Goal: Transaction & Acquisition: Purchase product/service

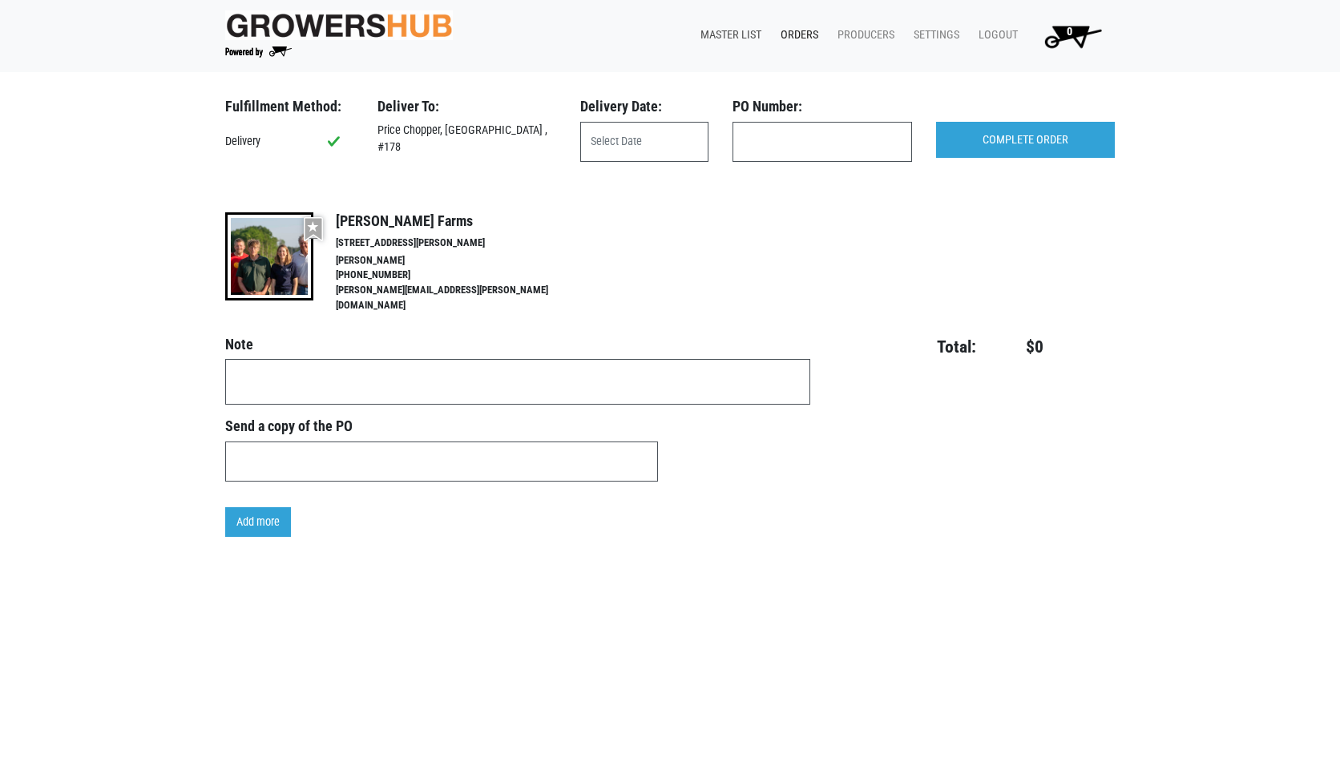
click at [745, 39] on link "Master List" at bounding box center [728, 35] width 80 height 30
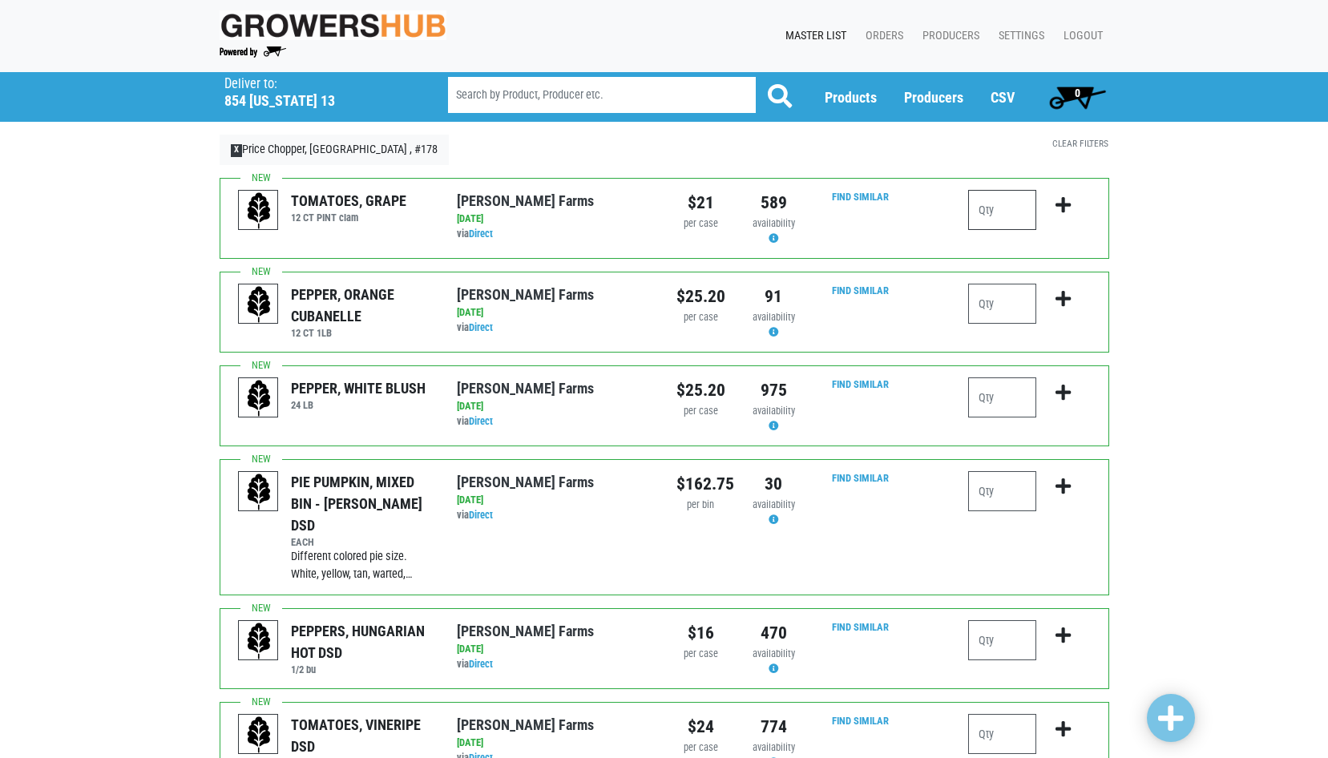
click at [979, 208] on input "number" at bounding box center [1002, 210] width 68 height 40
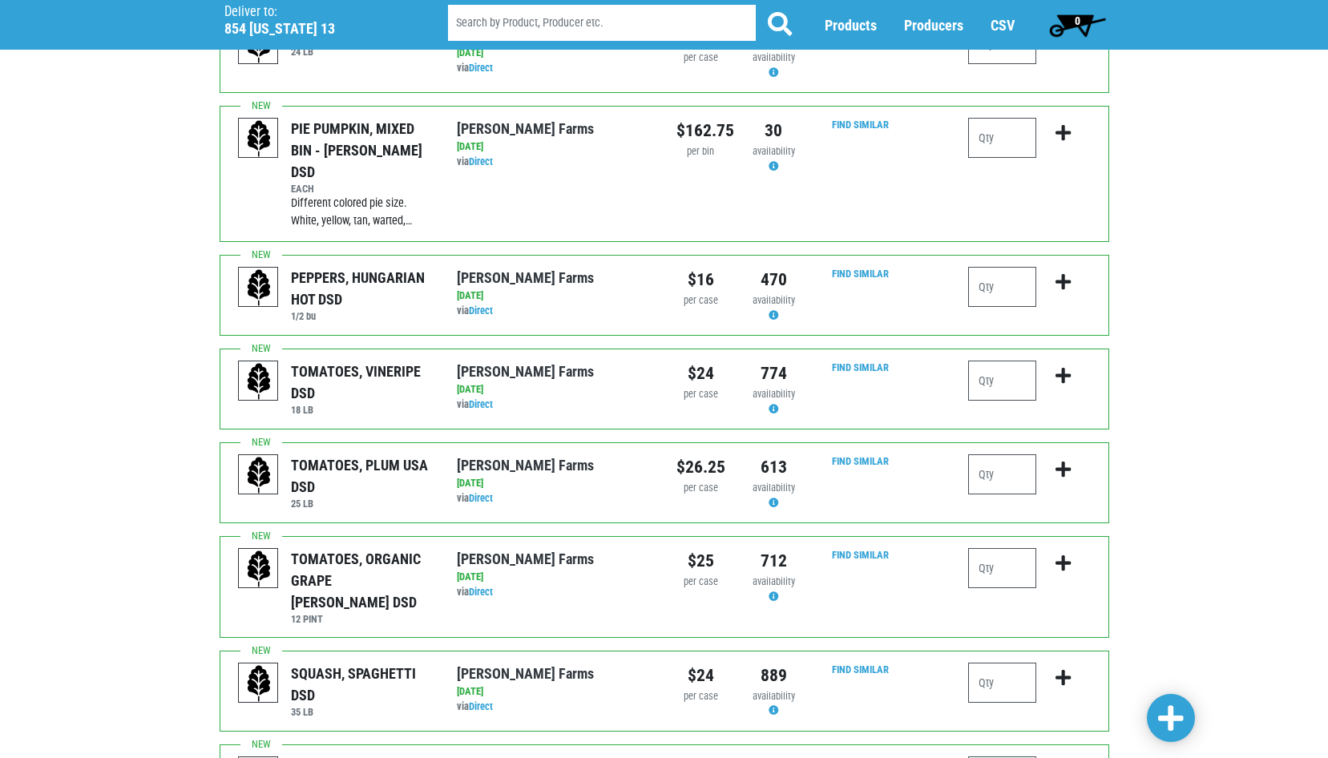
scroll to position [401, 0]
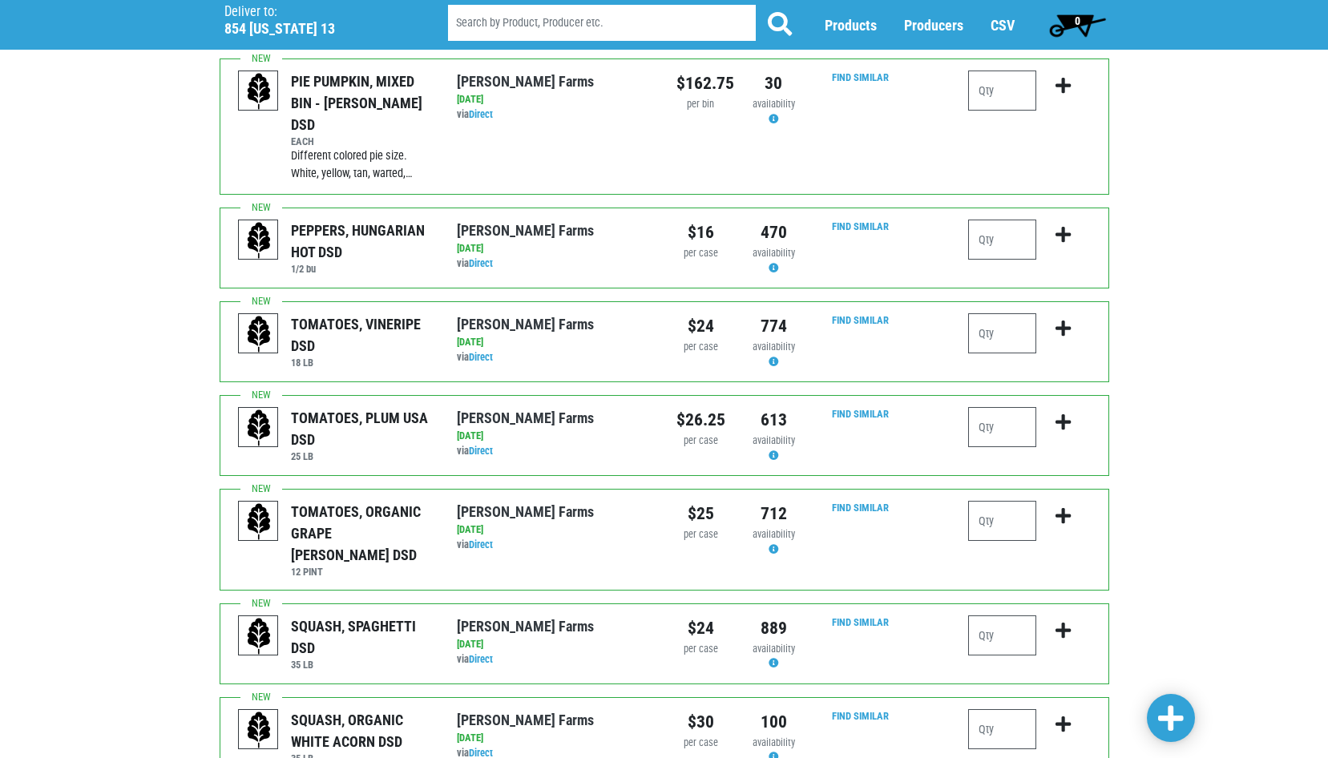
type input "1"
click at [987, 418] on input "number" at bounding box center [1002, 427] width 68 height 40
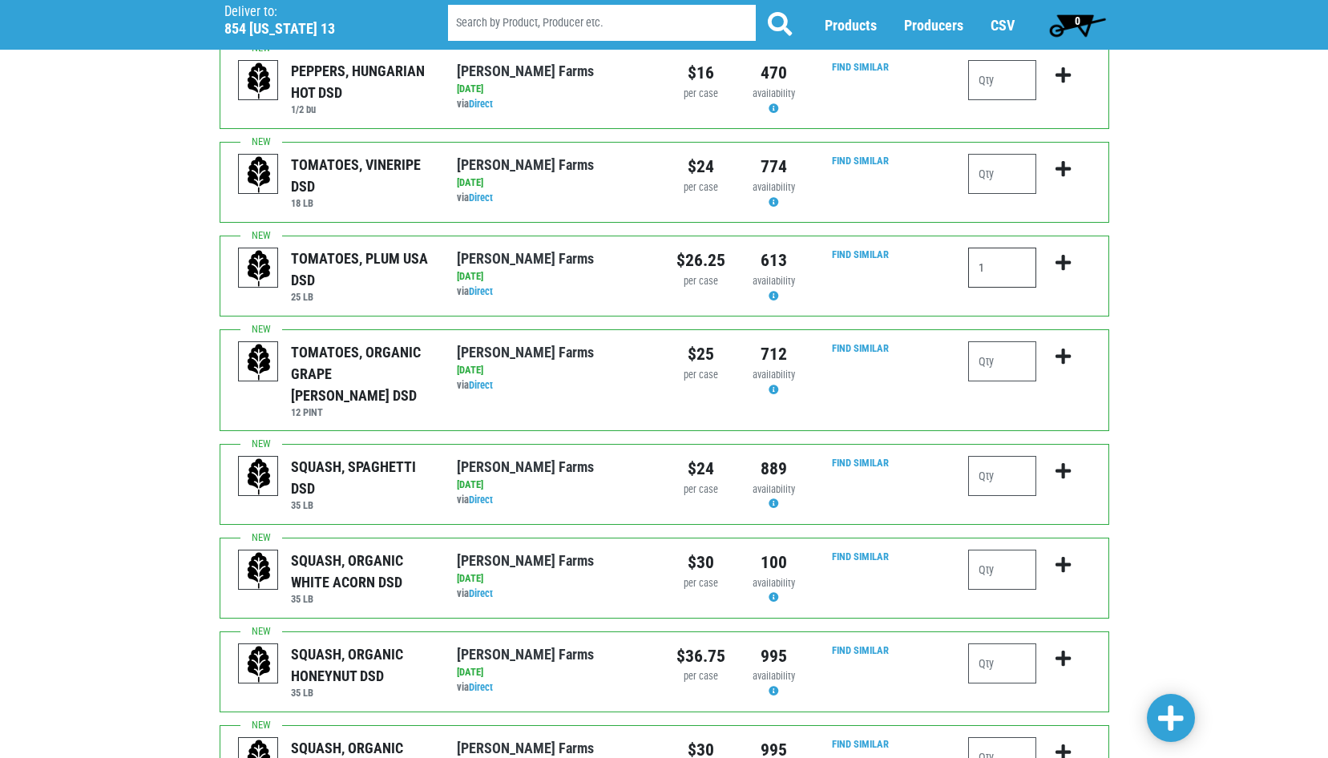
scroll to position [561, 0]
type input "1"
click at [985, 345] on input "number" at bounding box center [1002, 361] width 68 height 40
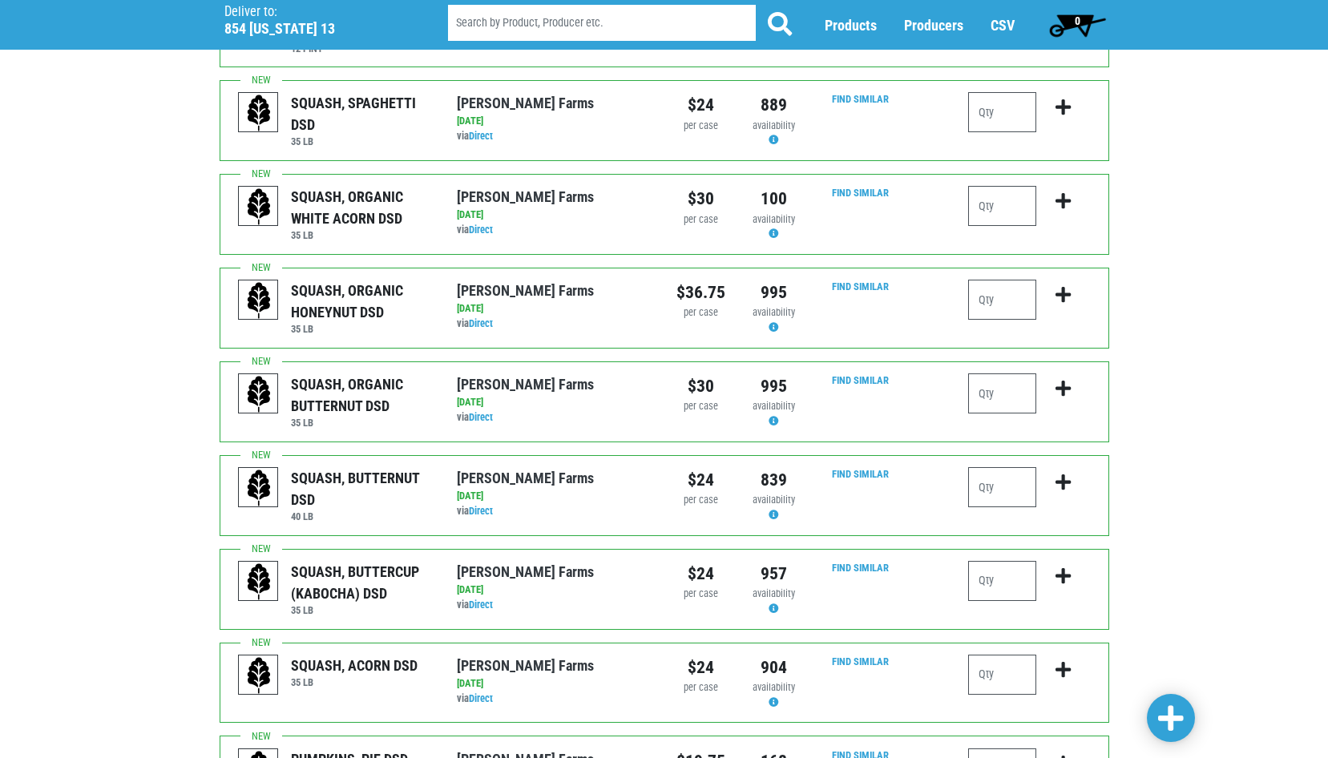
scroll to position [962, 0]
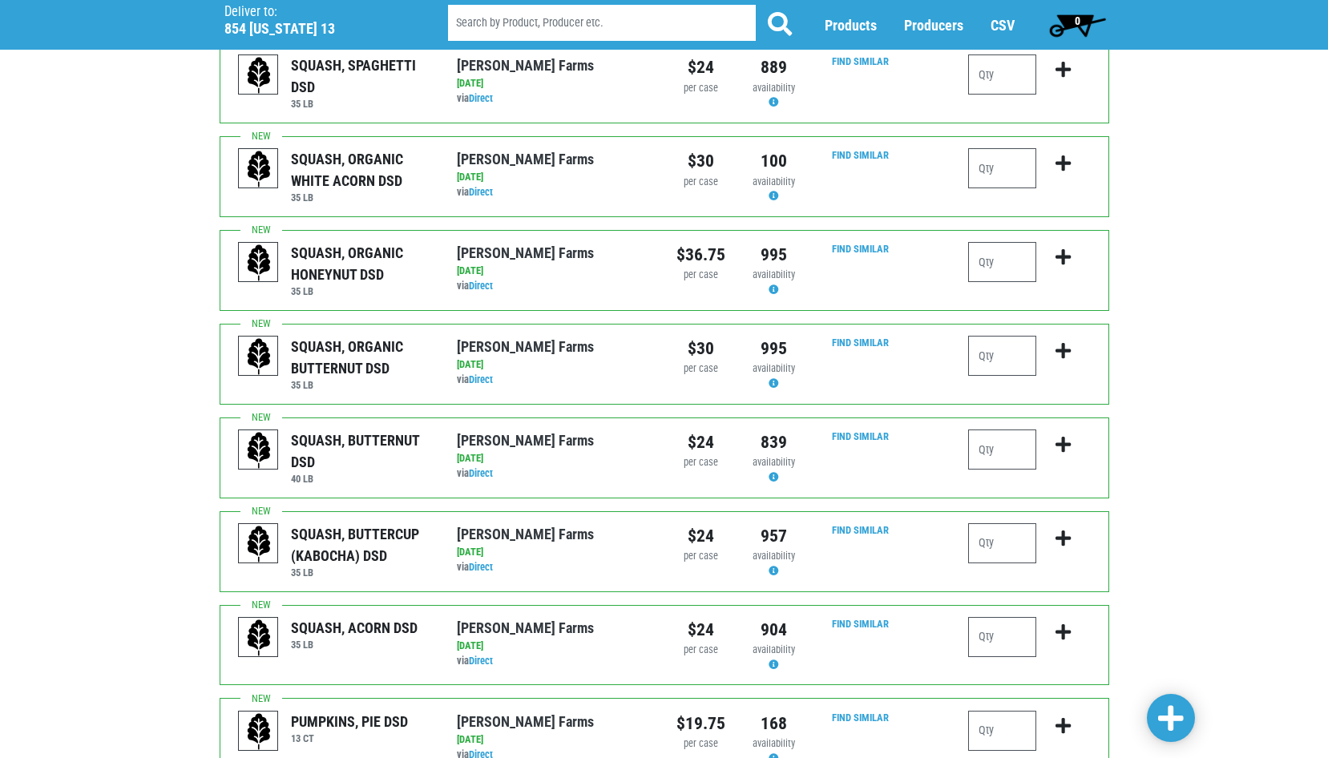
type input "1"
click at [977, 242] on input "number" at bounding box center [1002, 262] width 68 height 40
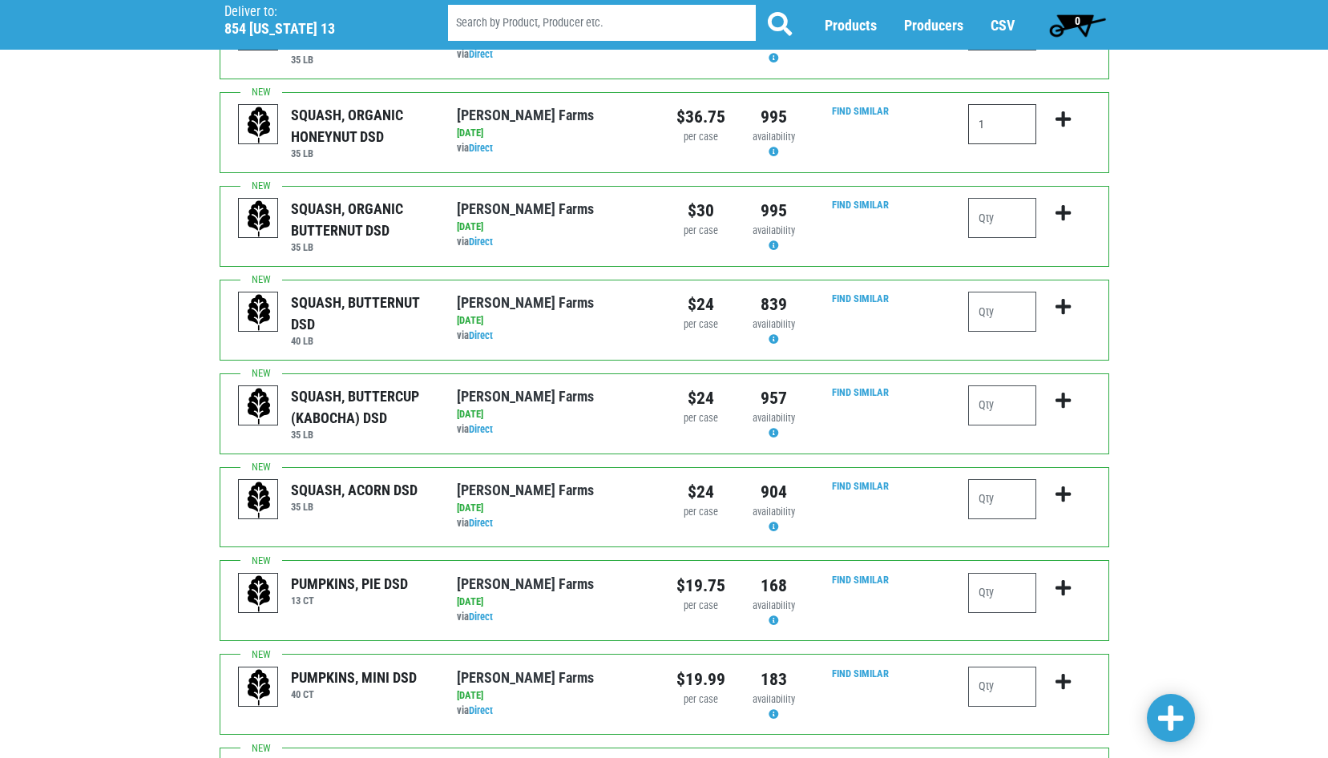
scroll to position [1122, 0]
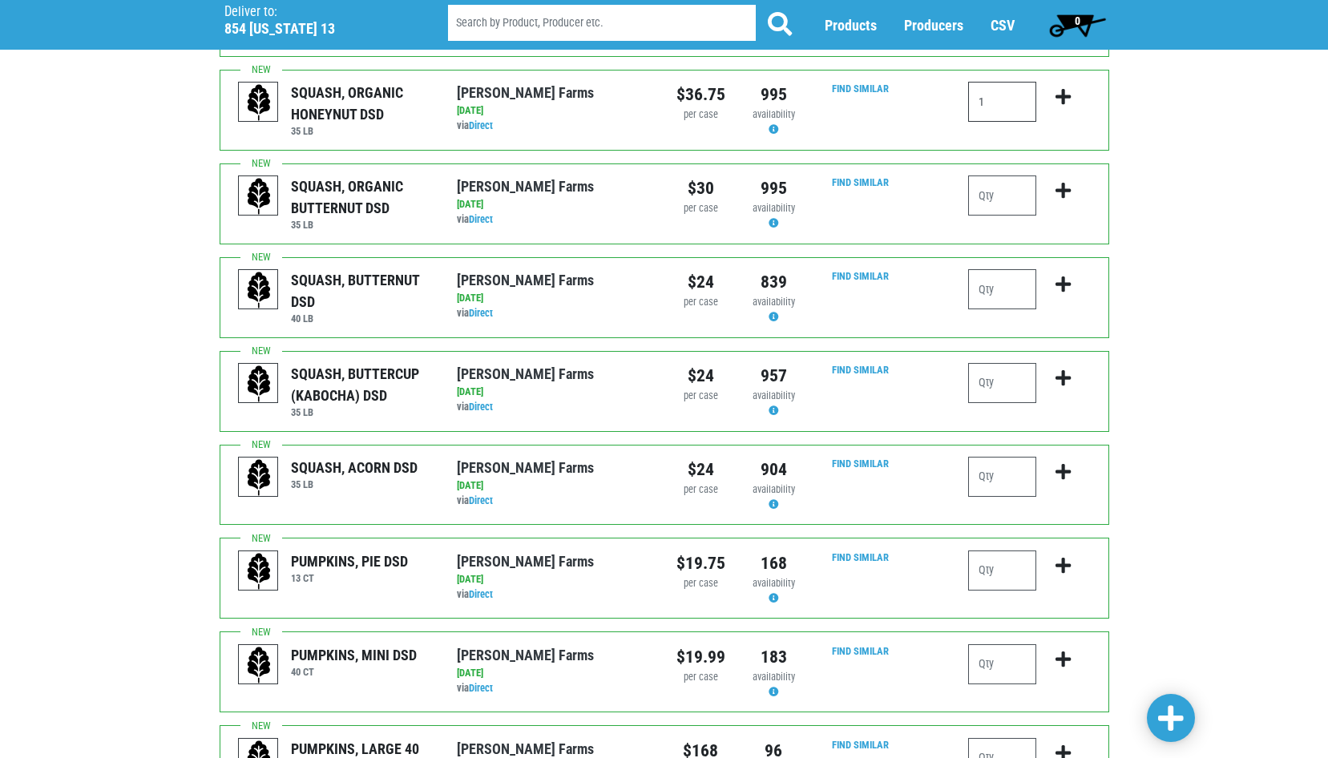
type input "1"
click at [989, 269] on input "number" at bounding box center [1002, 289] width 68 height 40
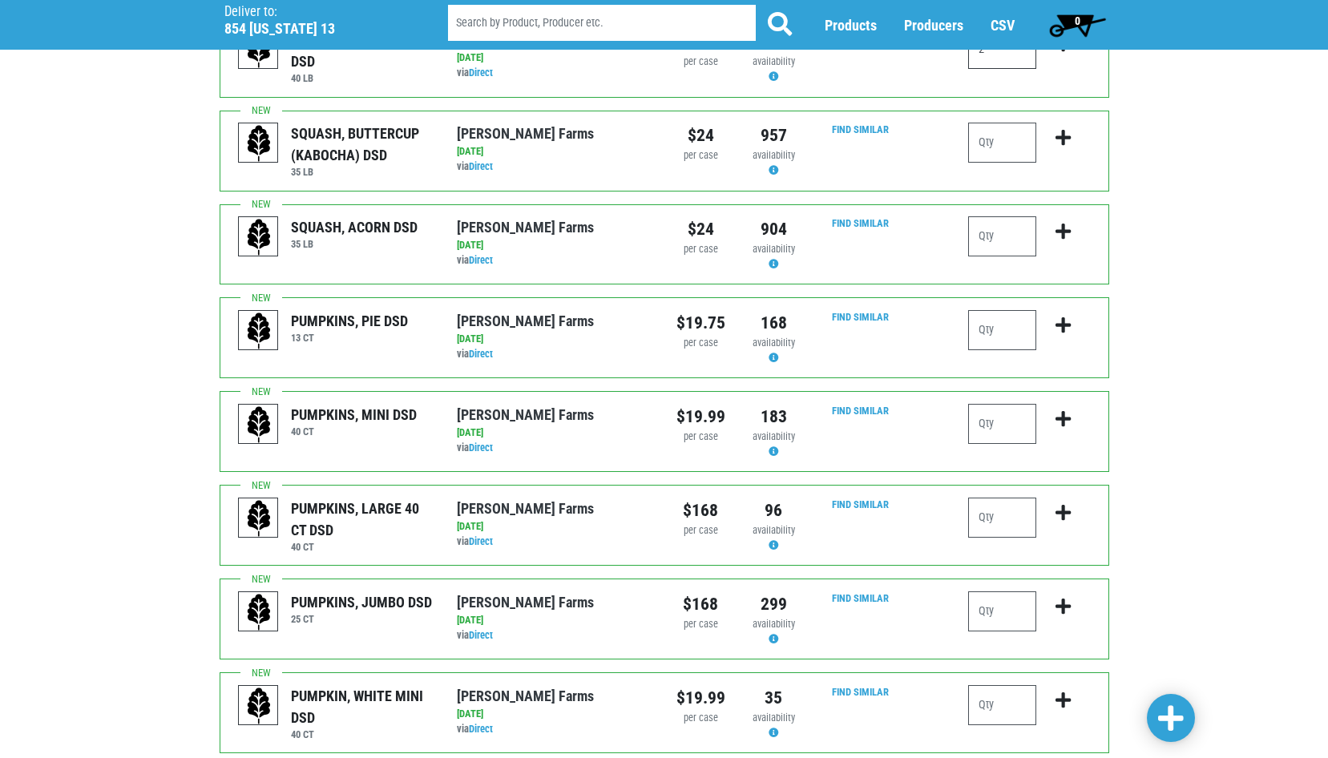
scroll to position [1417, 0]
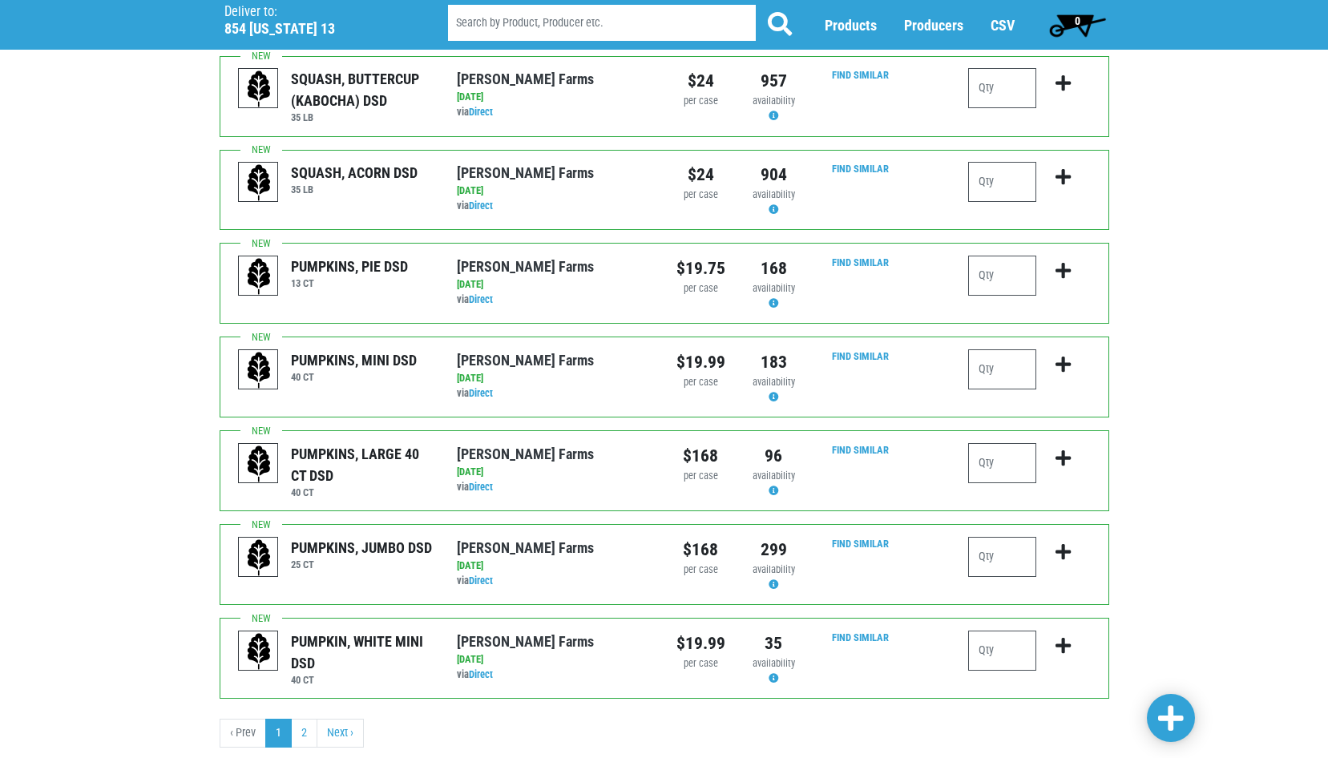
type input "2"
click at [1166, 717] on span at bounding box center [1171, 718] width 26 height 29
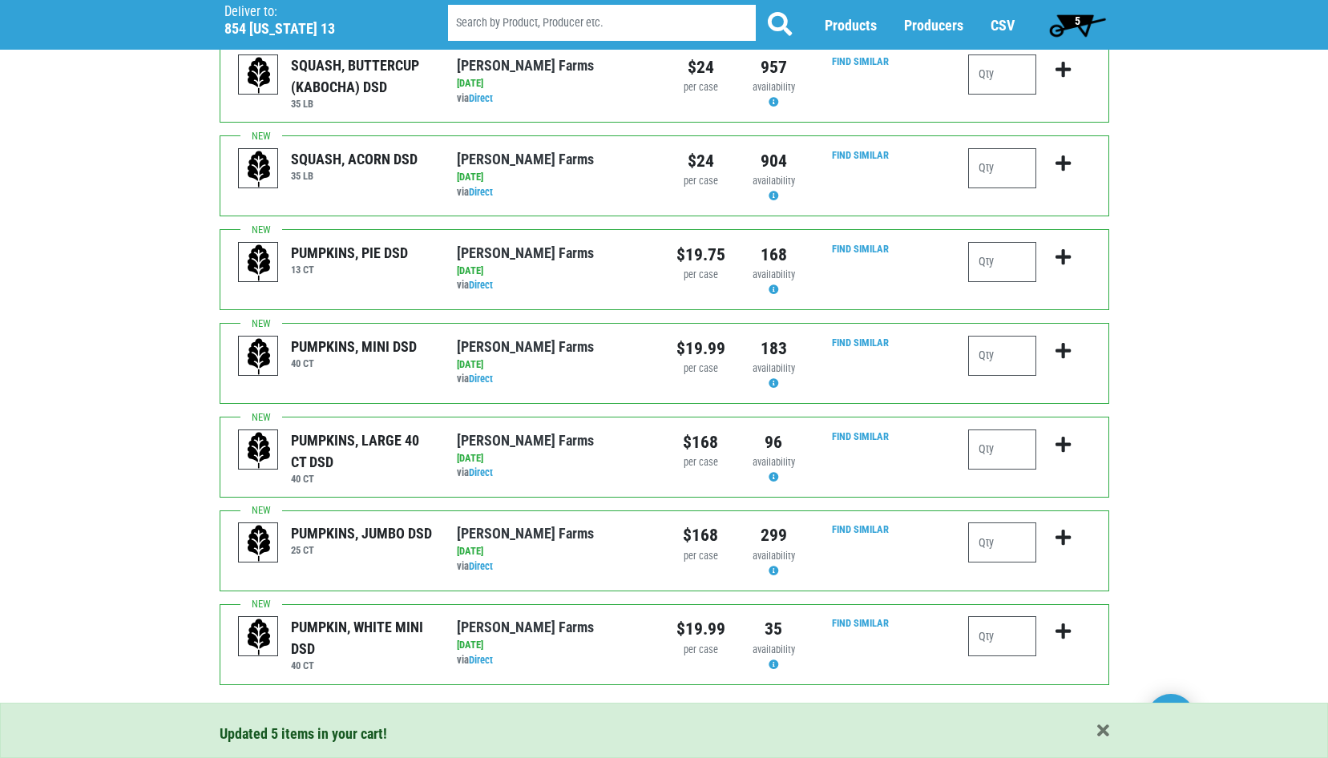
scroll to position [1536, 0]
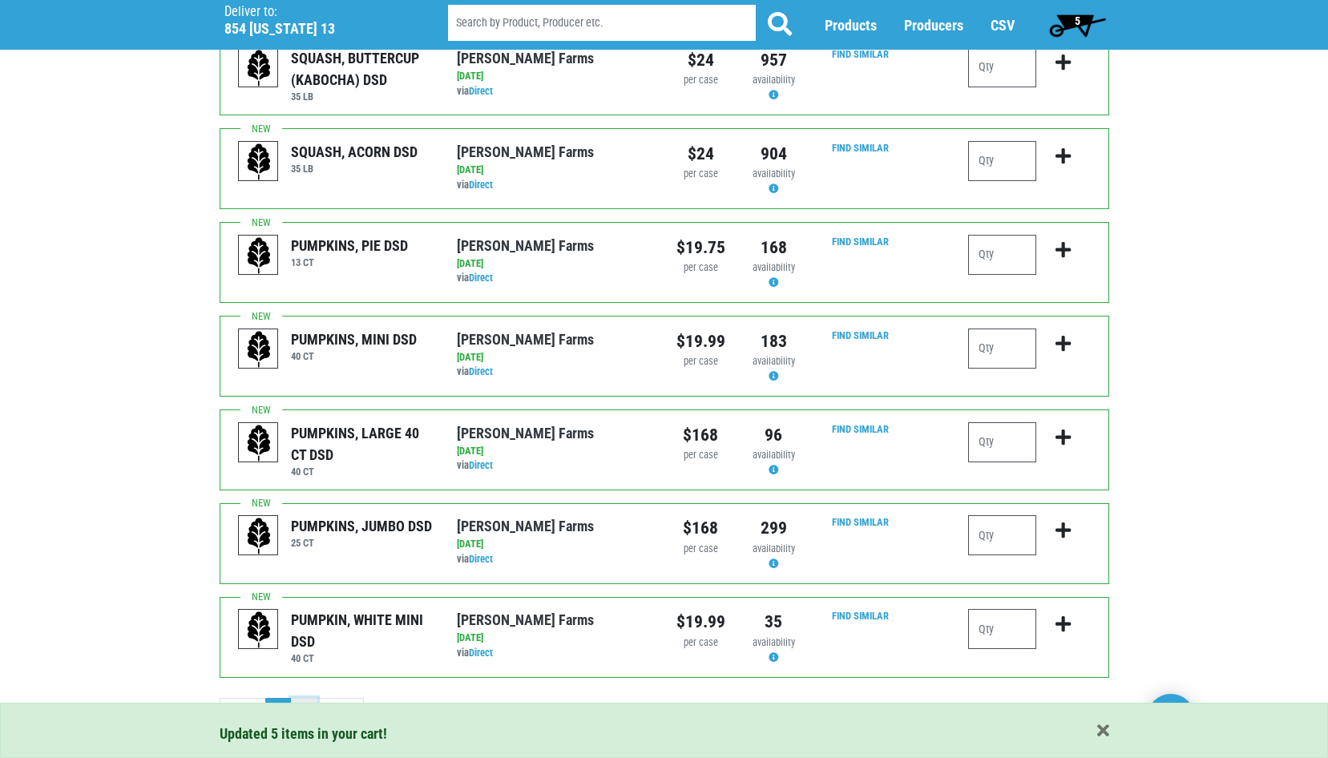
click at [304, 698] on link "2" at bounding box center [304, 712] width 26 height 29
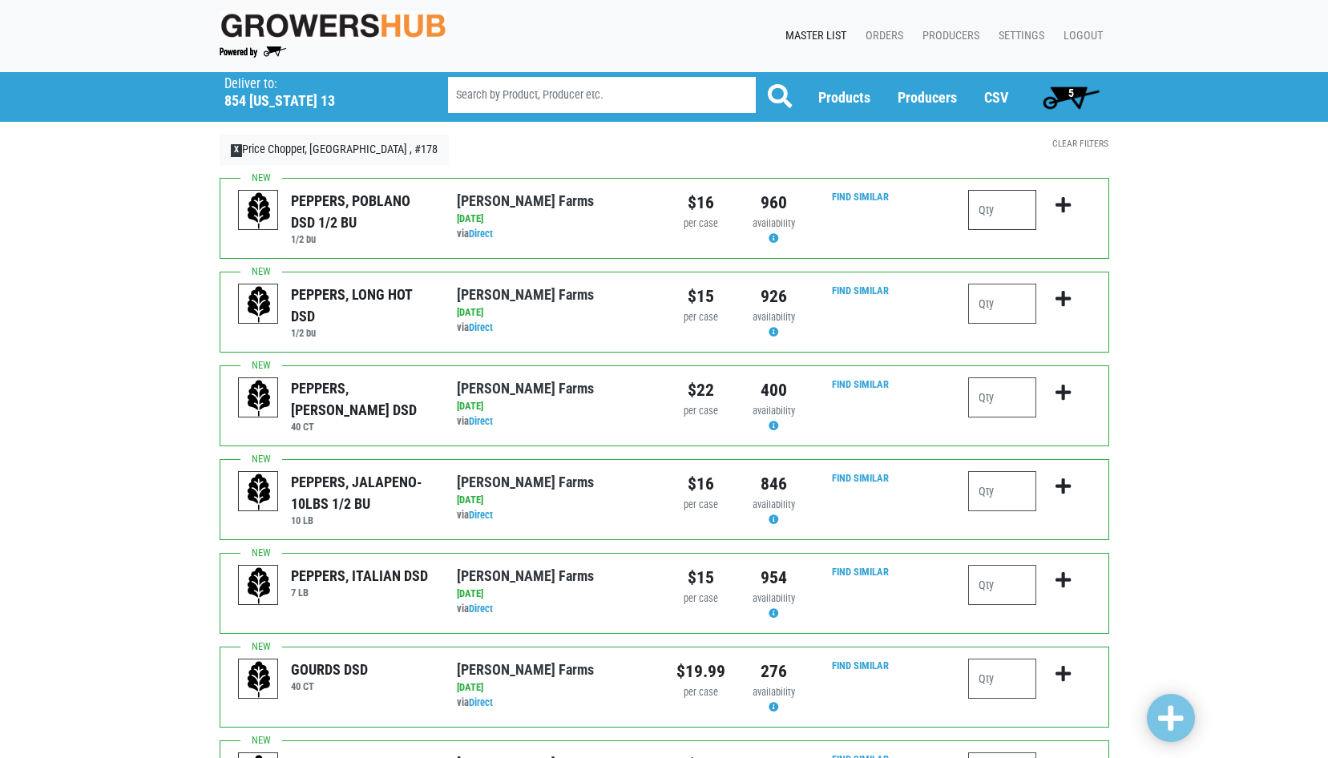
click at [994, 214] on input "number" at bounding box center [1002, 210] width 68 height 40
type input "1"
click at [987, 403] on input "number" at bounding box center [1002, 397] width 68 height 40
type input "2"
click at [990, 482] on input "number" at bounding box center [1002, 491] width 68 height 40
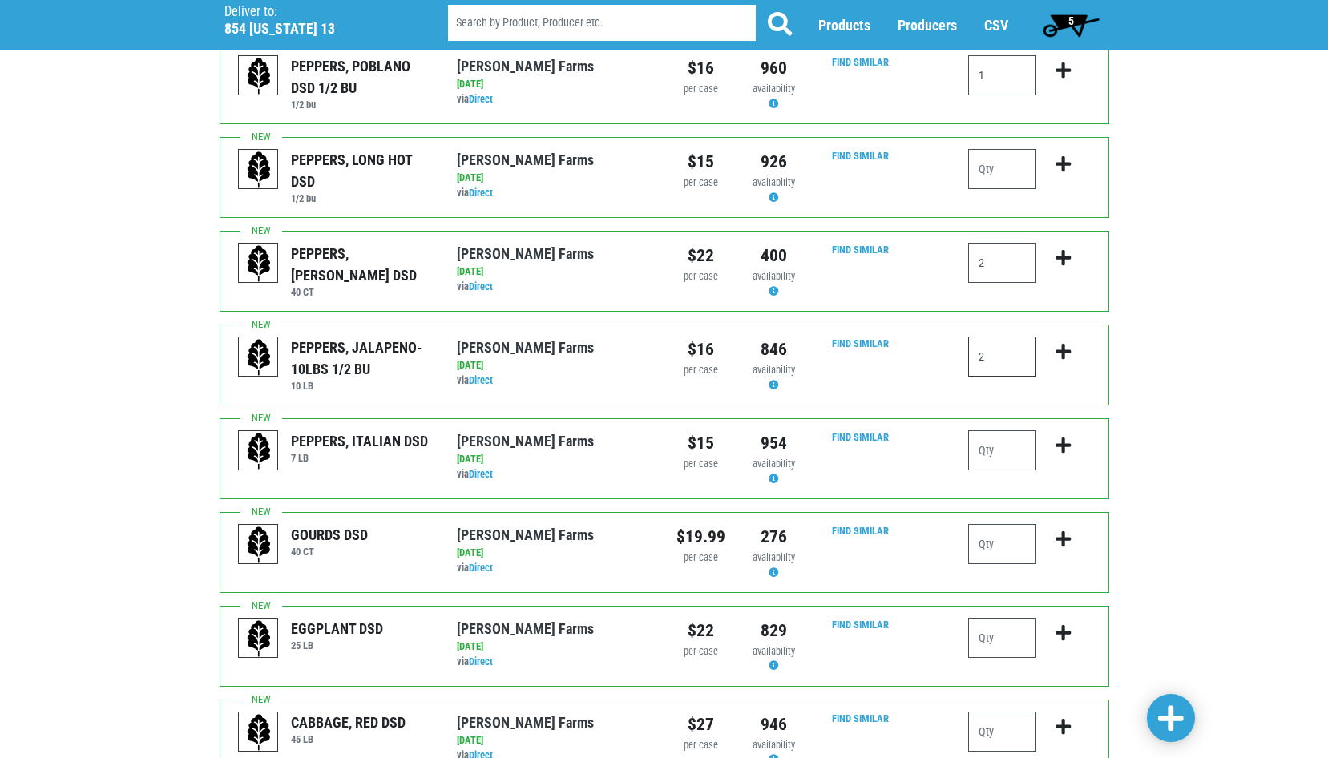
scroll to position [160, 0]
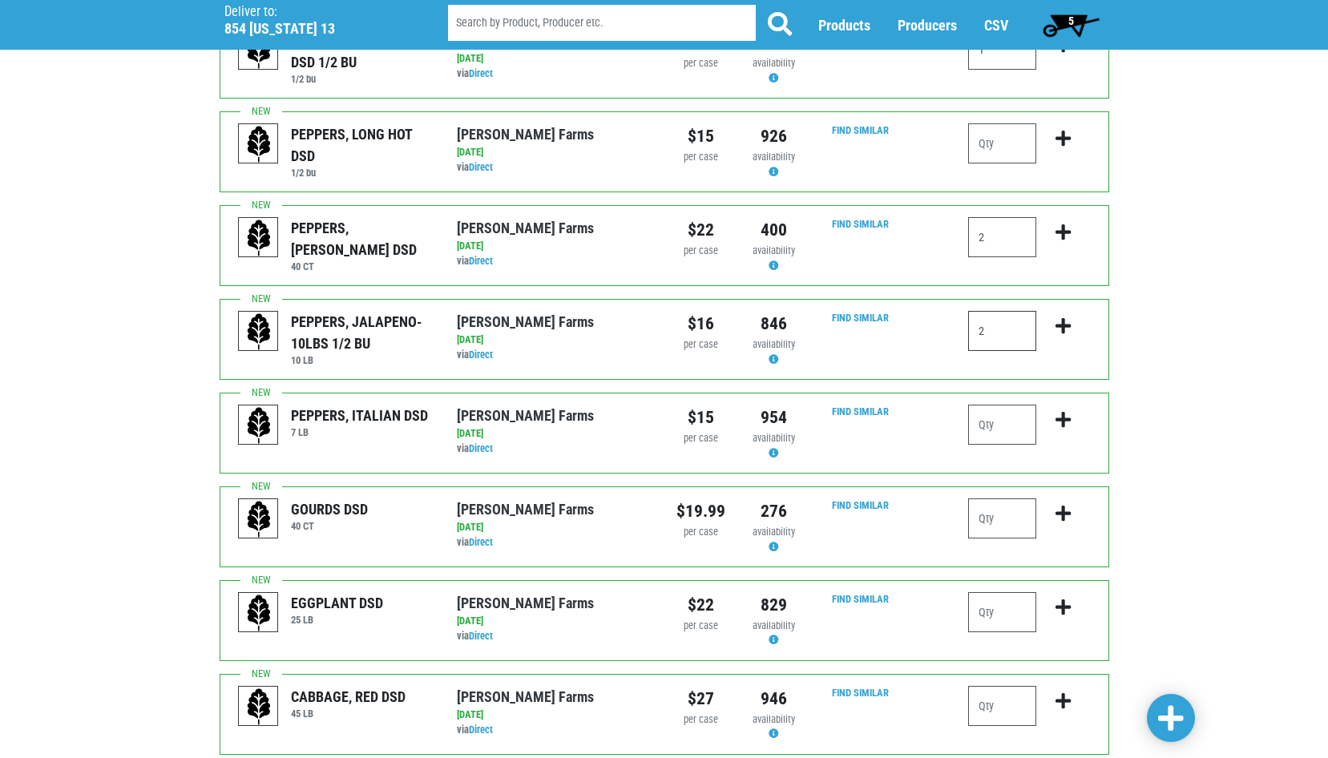
type input "2"
click at [985, 619] on input "number" at bounding box center [1002, 612] width 68 height 40
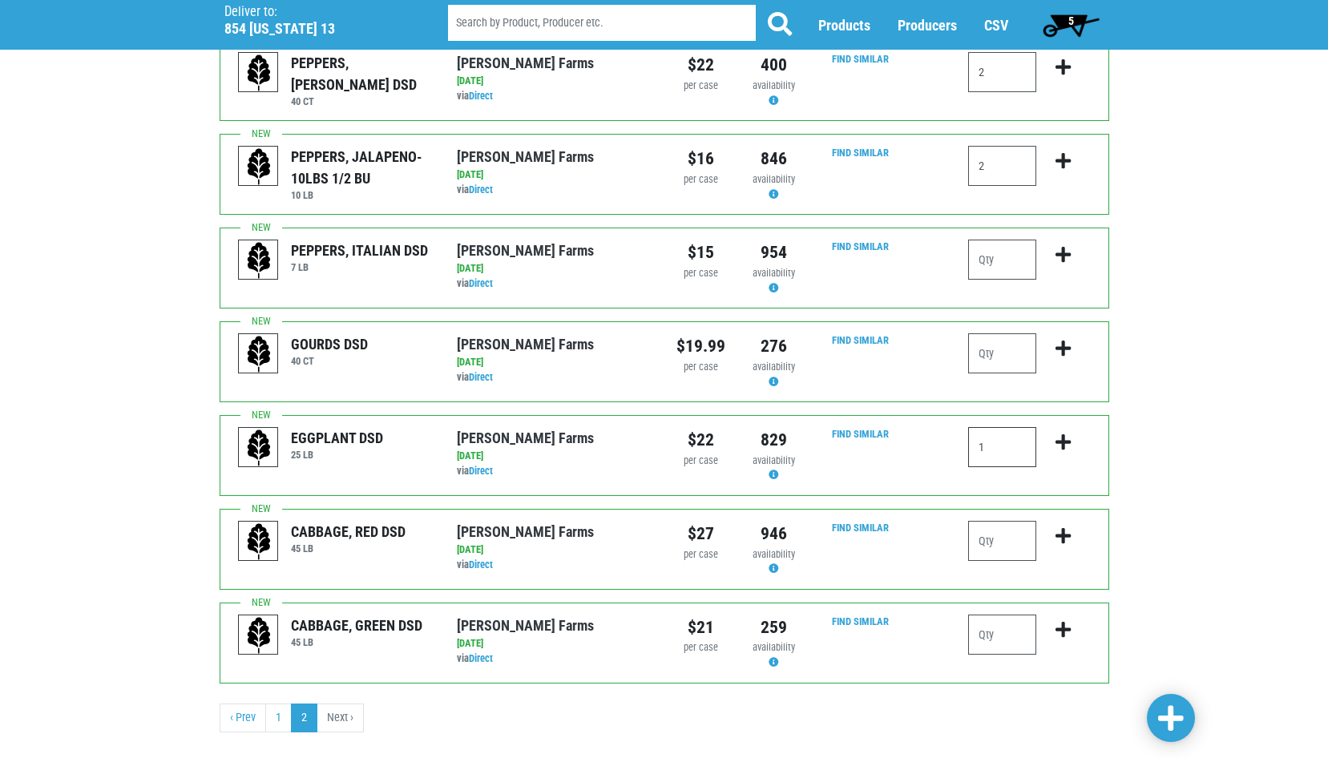
scroll to position [353, 0]
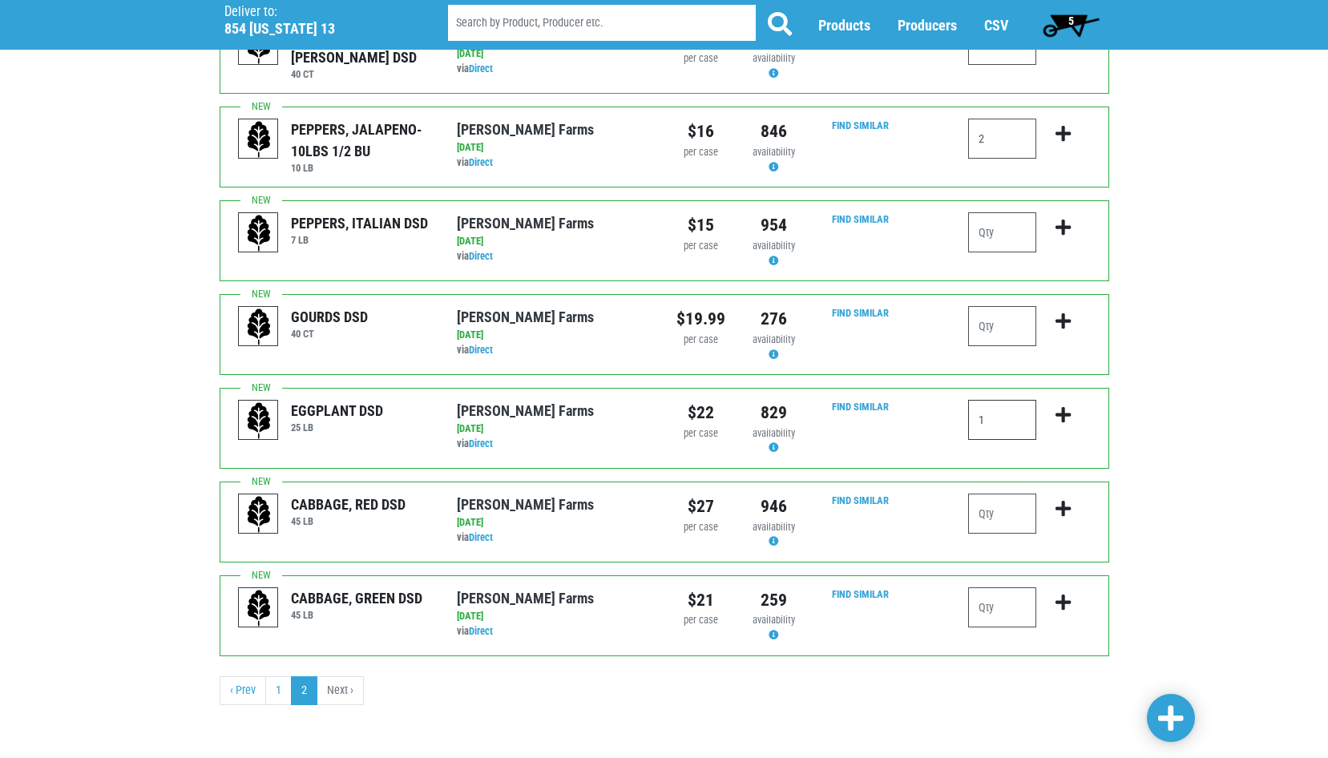
type input "1"
click at [1006, 607] on input "number" at bounding box center [1002, 607] width 68 height 40
type input "2"
click at [984, 515] on input "number" at bounding box center [1002, 514] width 68 height 40
type input "1"
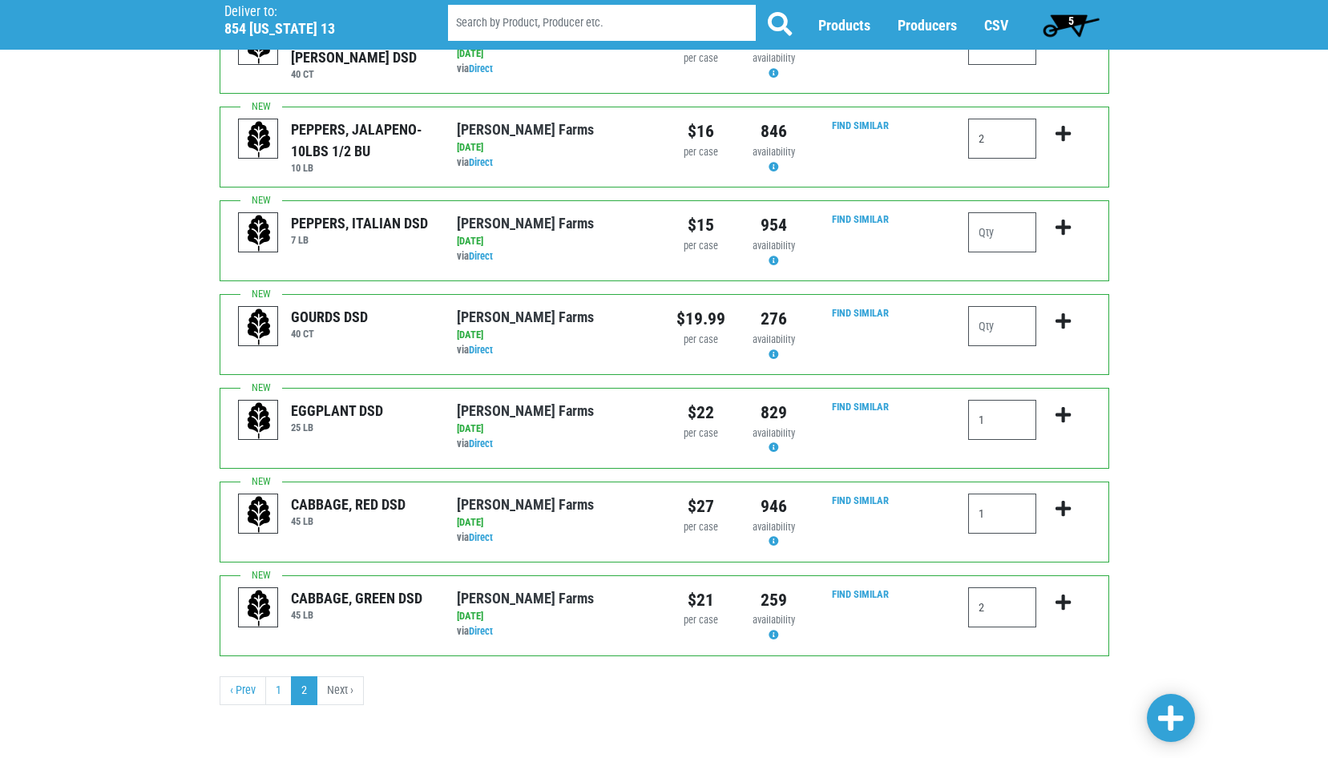
click at [1168, 725] on span at bounding box center [1171, 718] width 26 height 29
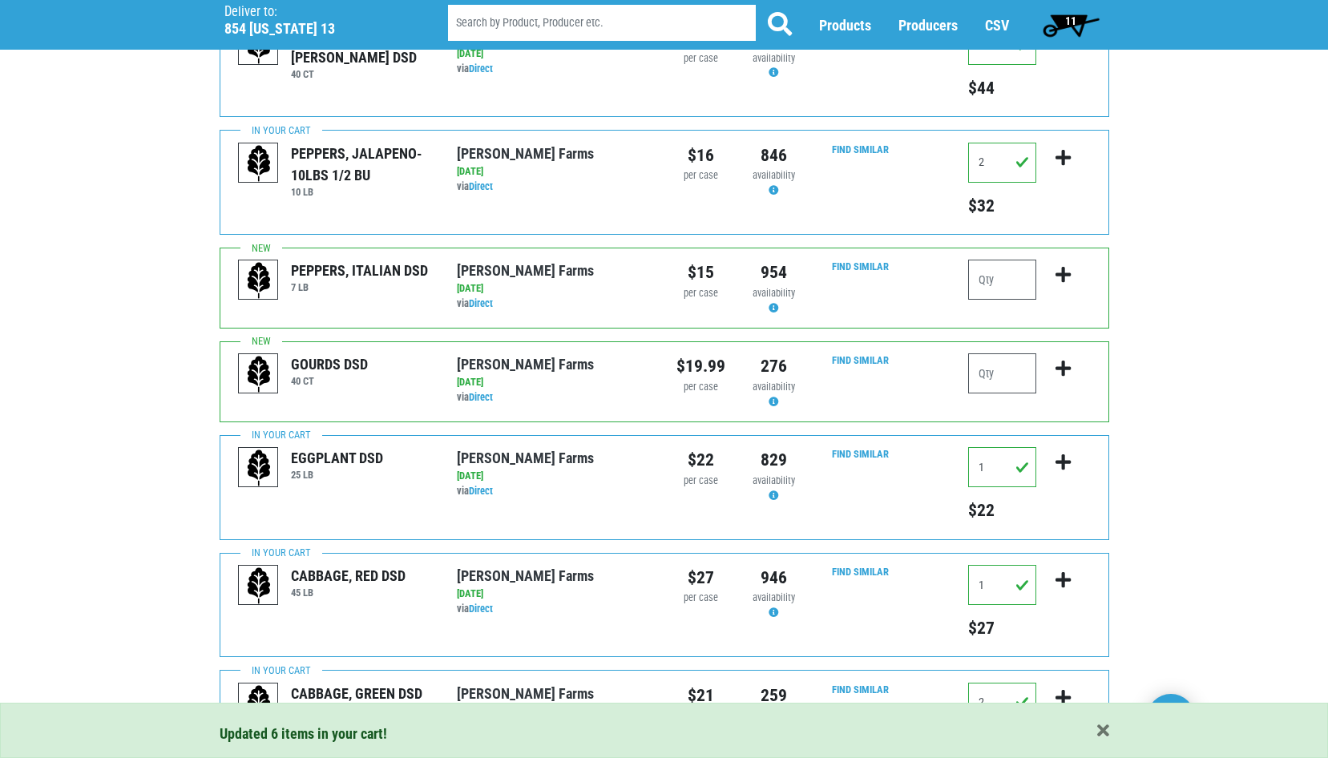
click at [1078, 21] on span "11" at bounding box center [1070, 25] width 71 height 32
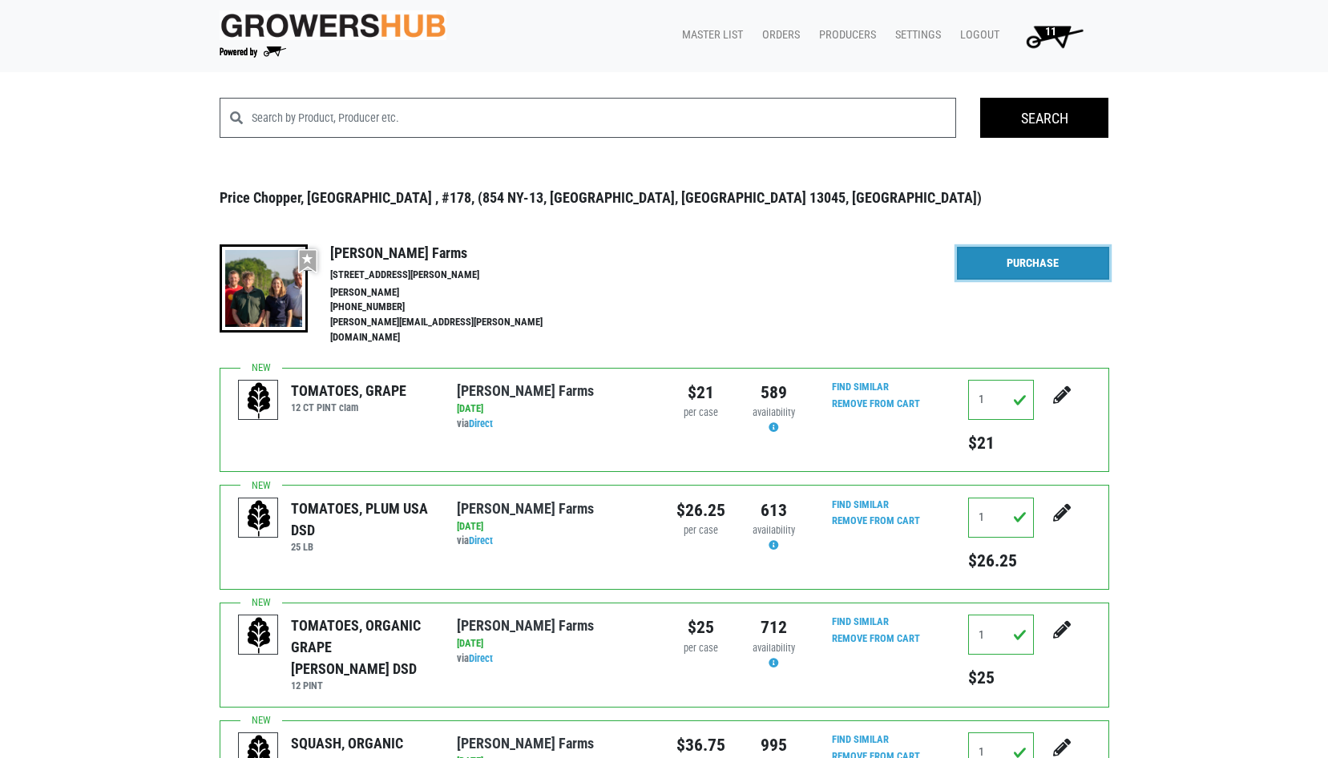
click at [1035, 264] on link "Purchase" at bounding box center [1033, 264] width 152 height 34
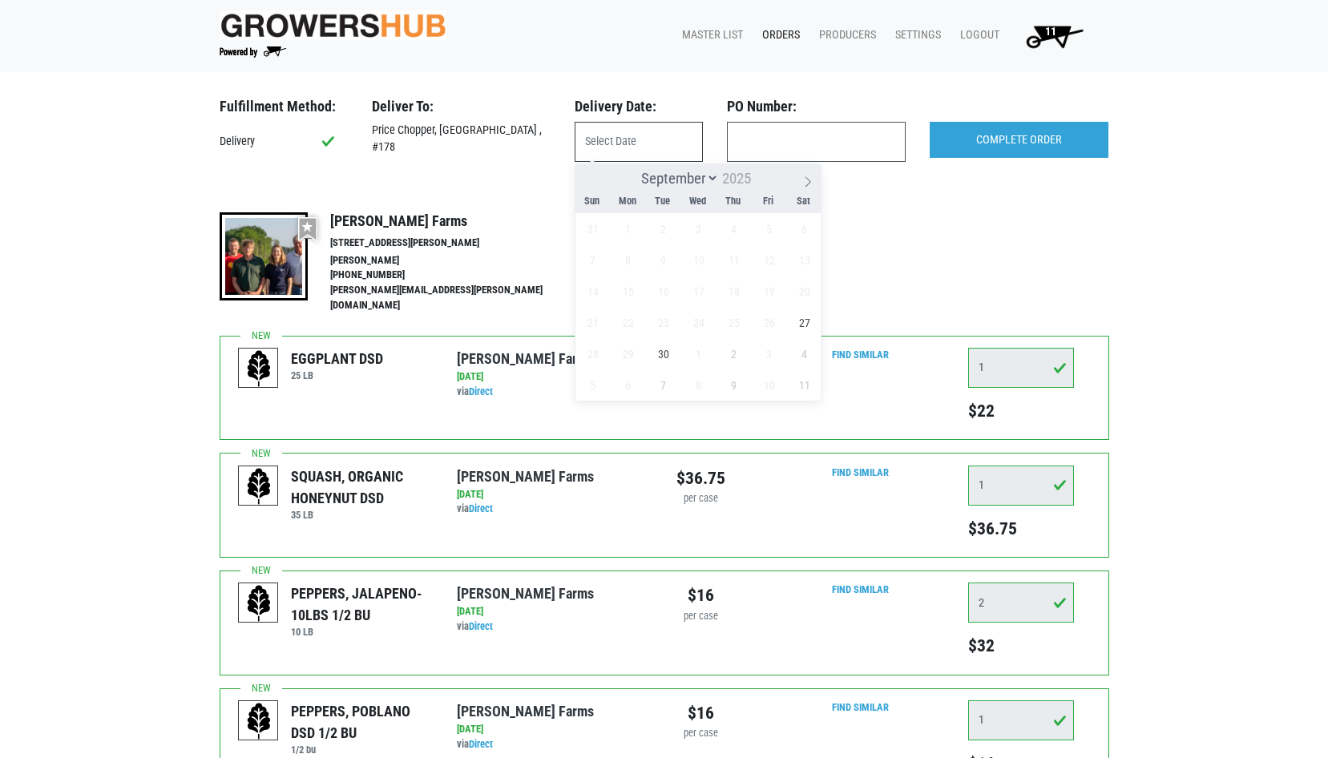
click at [629, 138] on input "text" at bounding box center [639, 142] width 128 height 40
click at [809, 325] on span "27" at bounding box center [804, 322] width 31 height 31
type input "[DATE]"
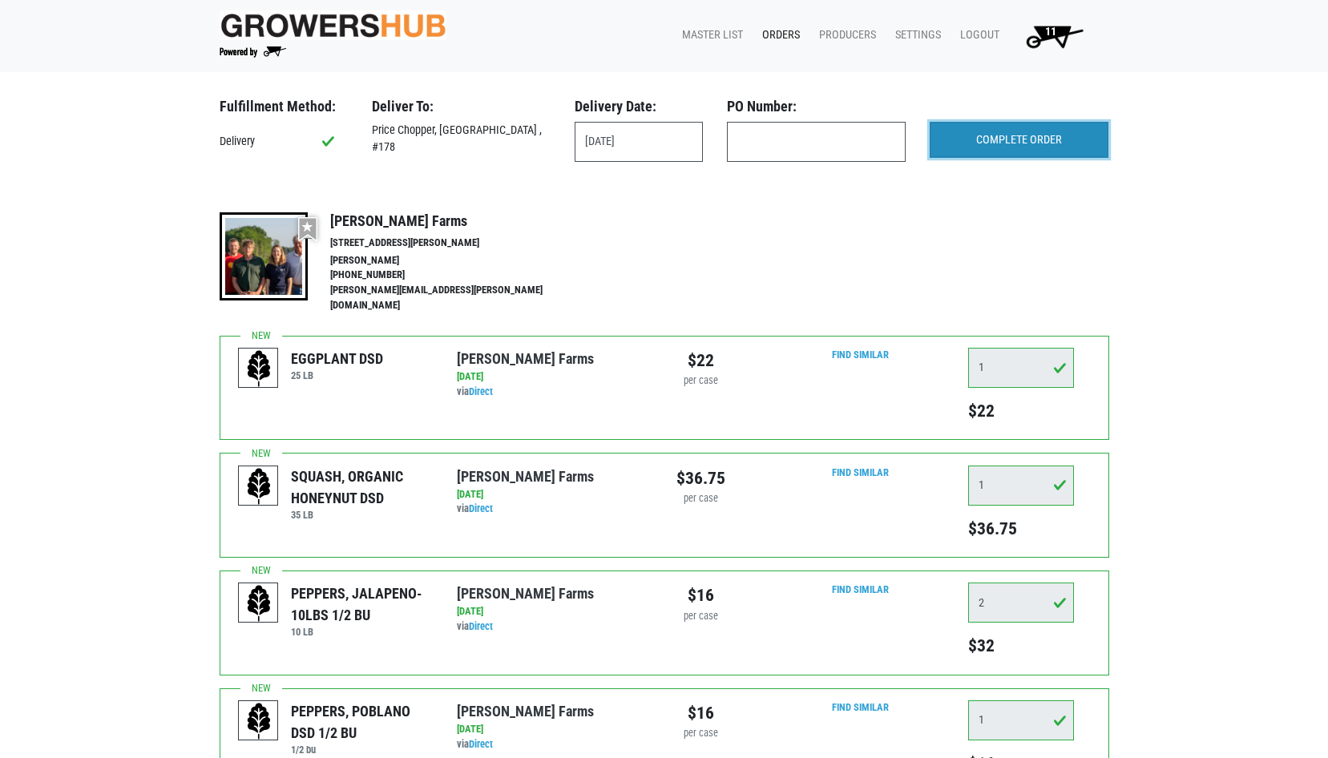
click at [988, 134] on input "COMPLETE ORDER" at bounding box center [1019, 140] width 179 height 37
